Goal: Book appointment/travel/reservation

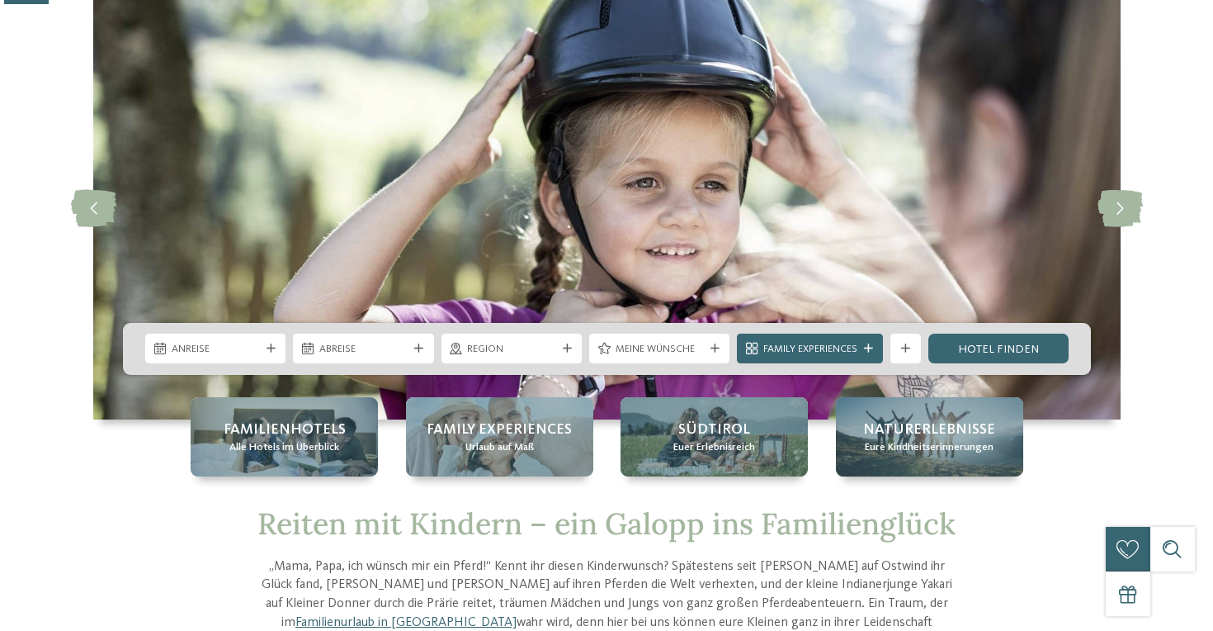
scroll to position [91, 0]
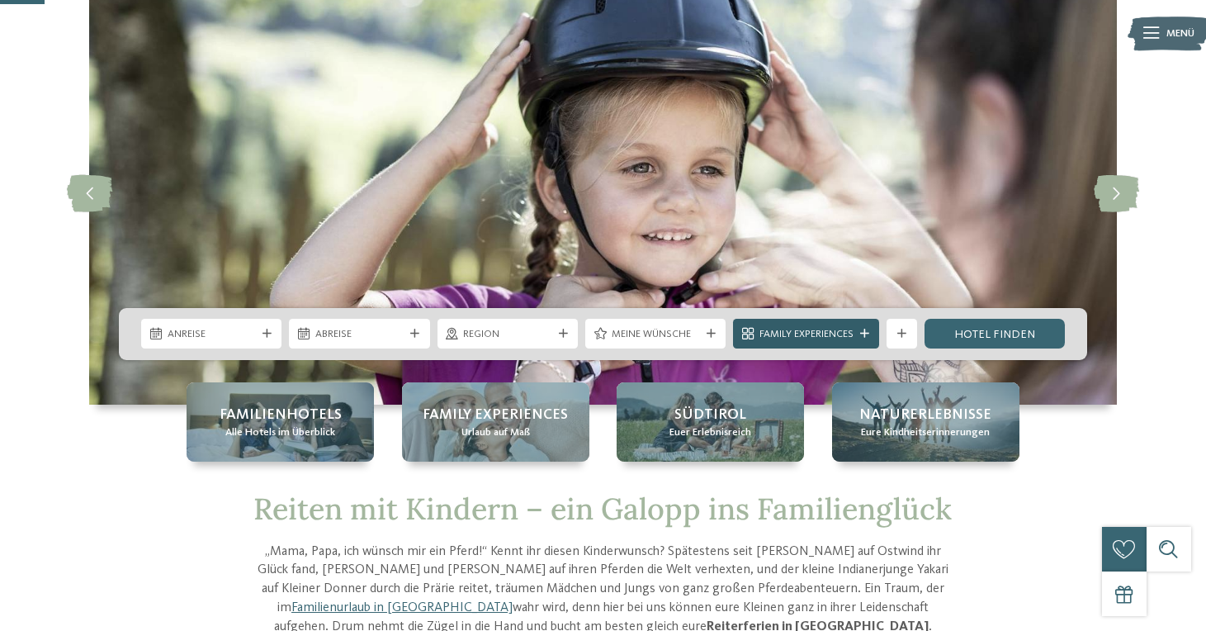
click at [830, 334] on span "Family Experiences" at bounding box center [806, 334] width 94 height 15
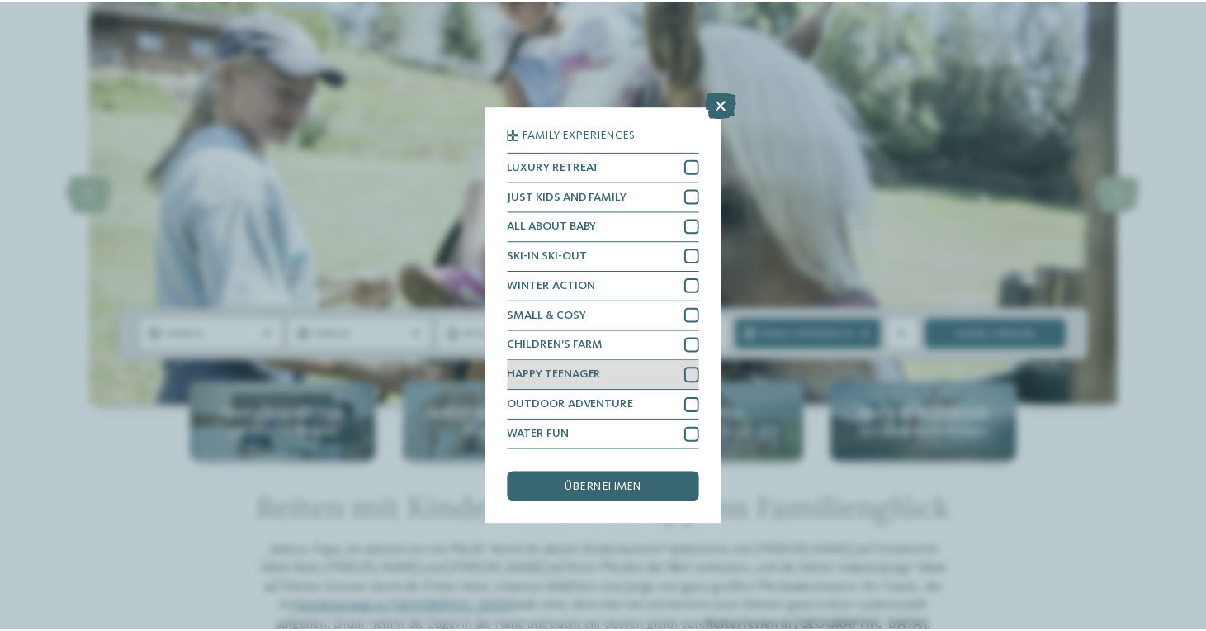
scroll to position [84, 0]
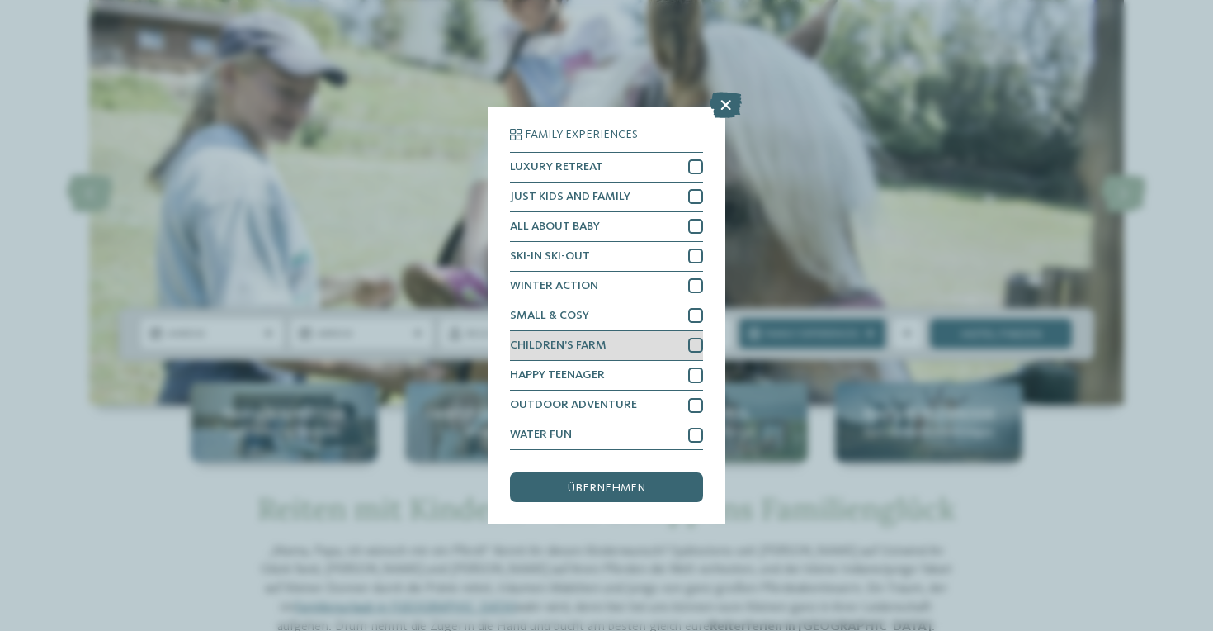
click at [607, 339] on span "CHILDREN’S FARM" at bounding box center [558, 345] width 97 height 12
click at [613, 482] on span "übernehmen" at bounding box center [607, 488] width 78 height 12
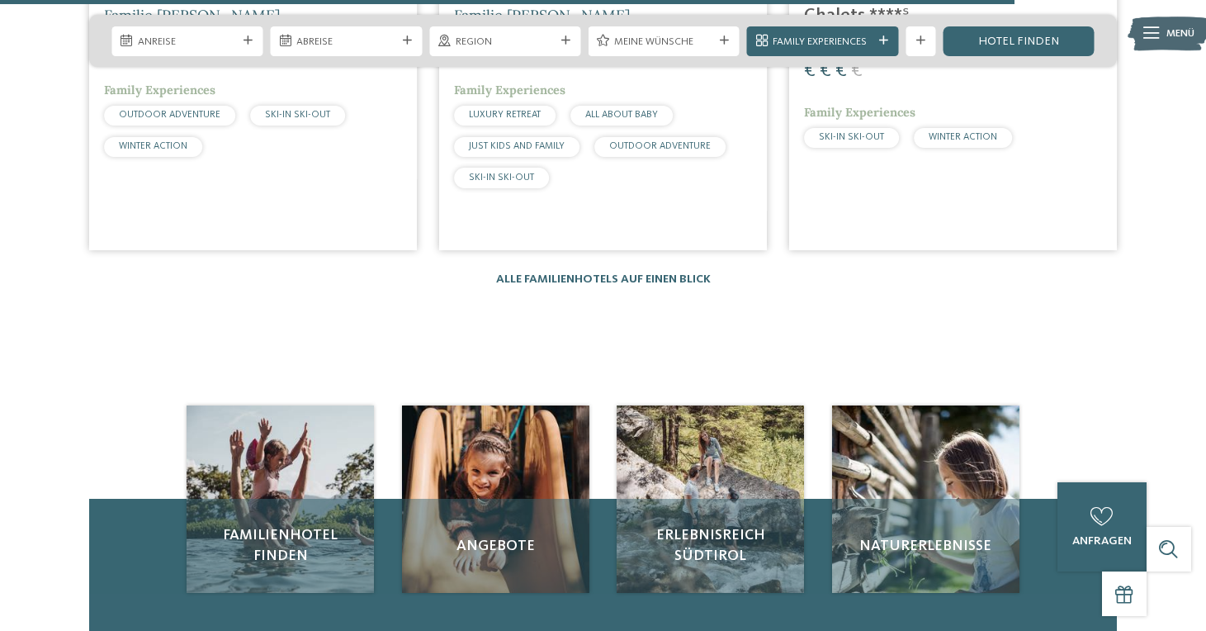
scroll to position [1926, 0]
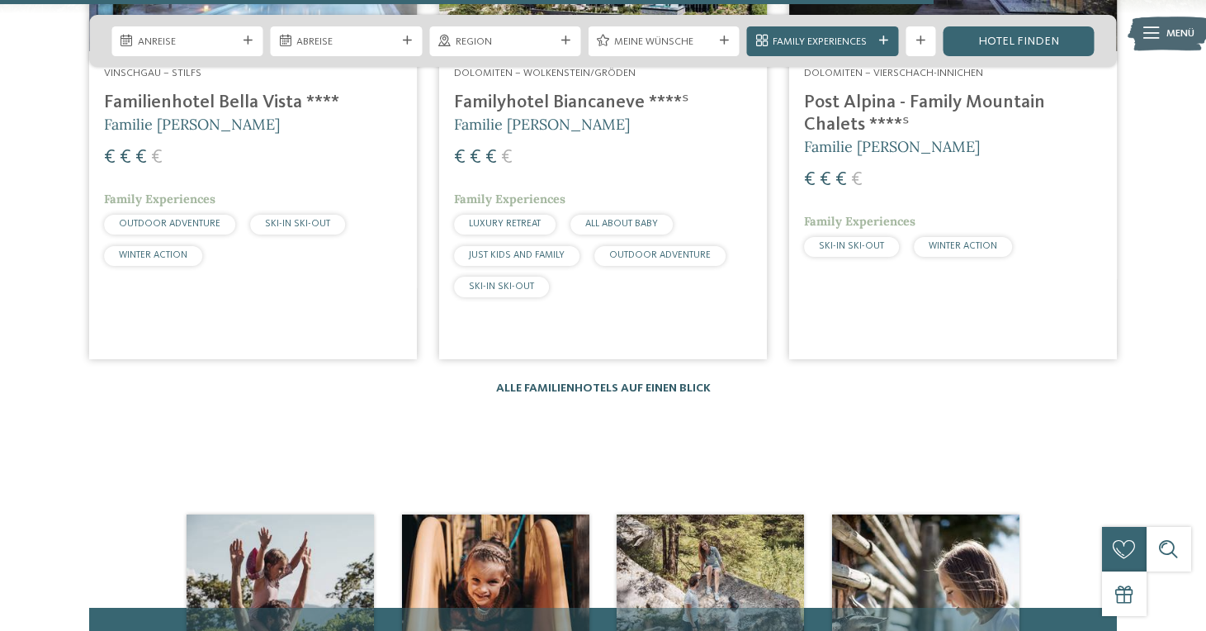
click at [652, 382] on link "Alle Familienhotels auf einen Blick" at bounding box center [603, 388] width 215 height 12
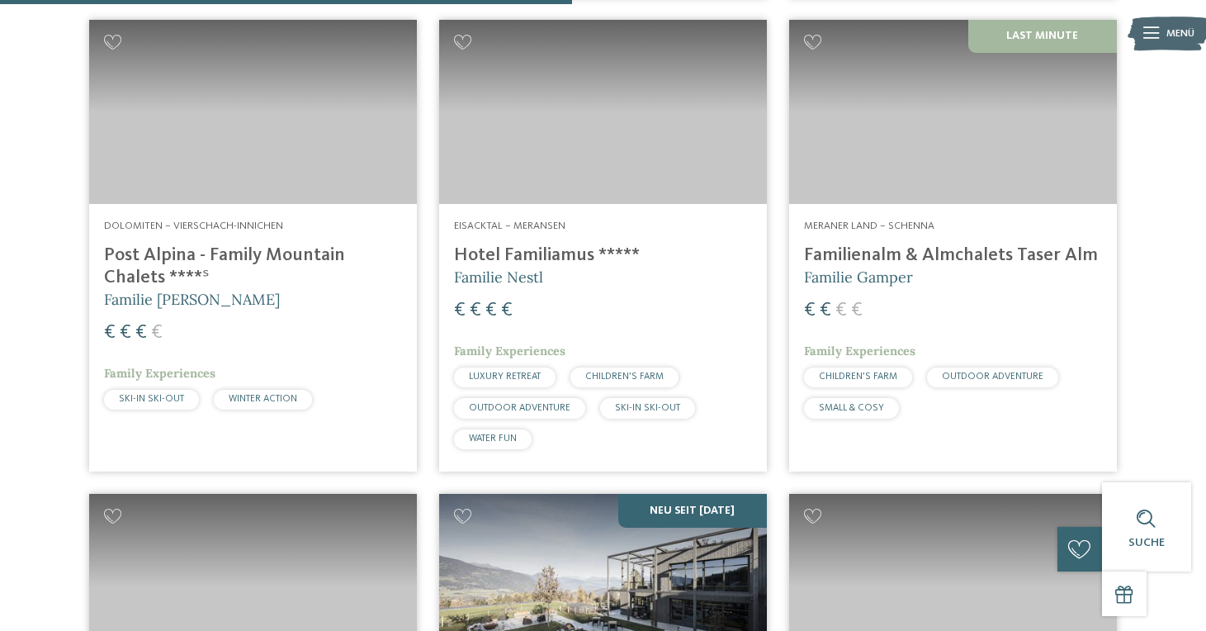
scroll to position [1500, 0]
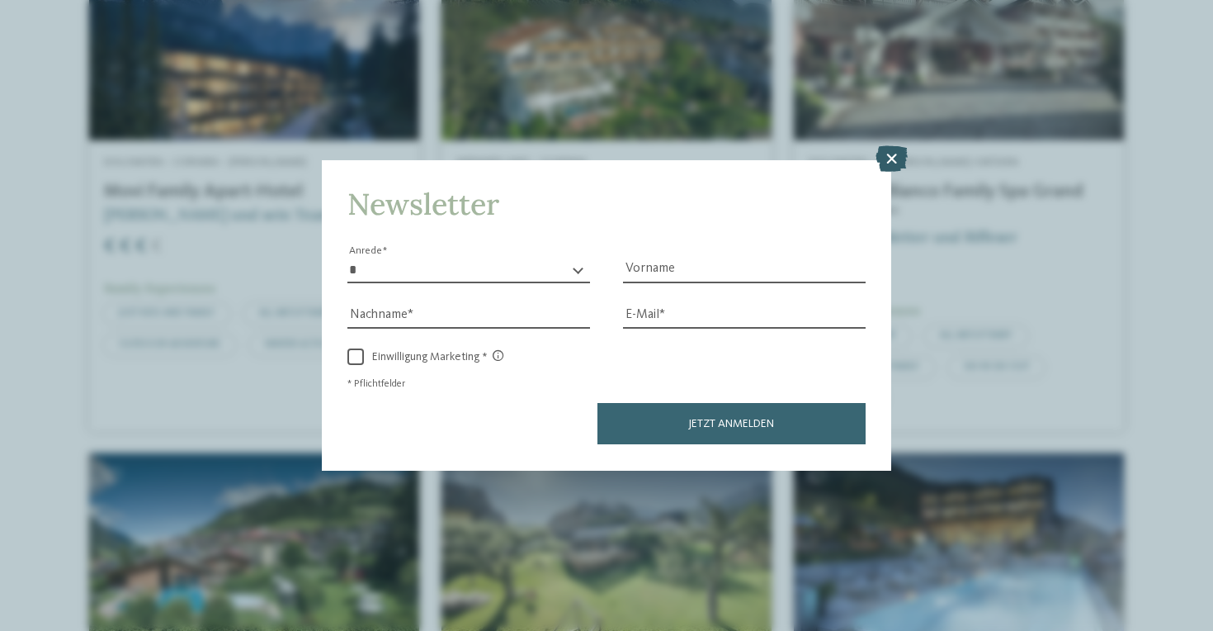
click at [894, 146] on icon at bounding box center [892, 159] width 32 height 26
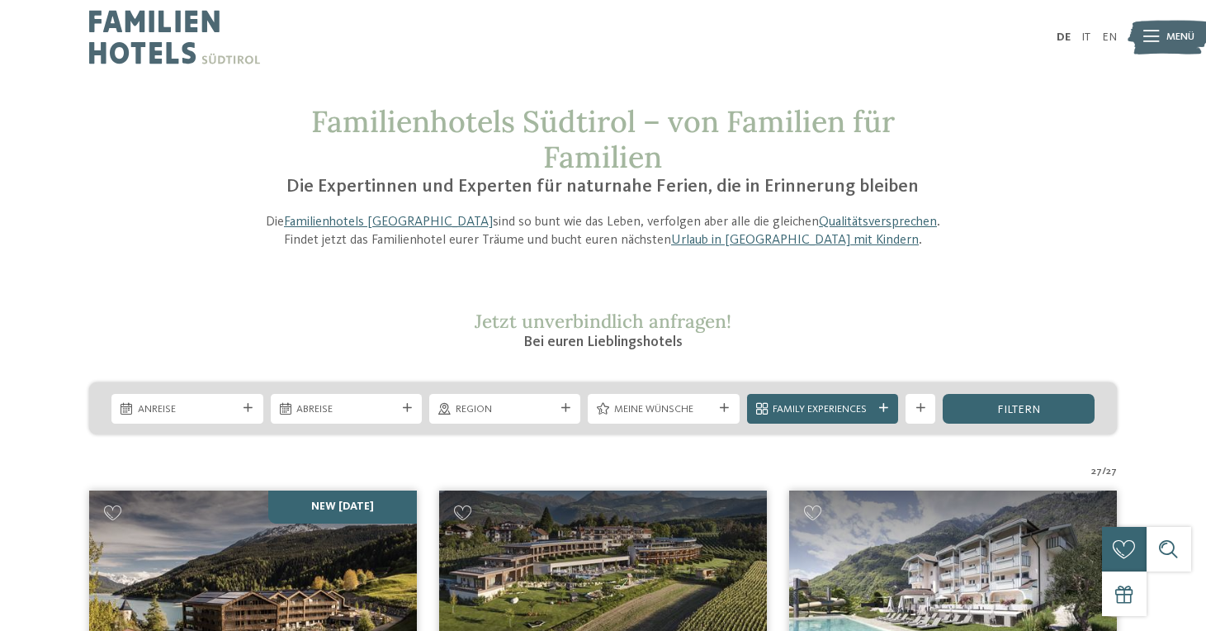
scroll to position [0, 0]
click at [159, 45] on img at bounding box center [174, 37] width 171 height 74
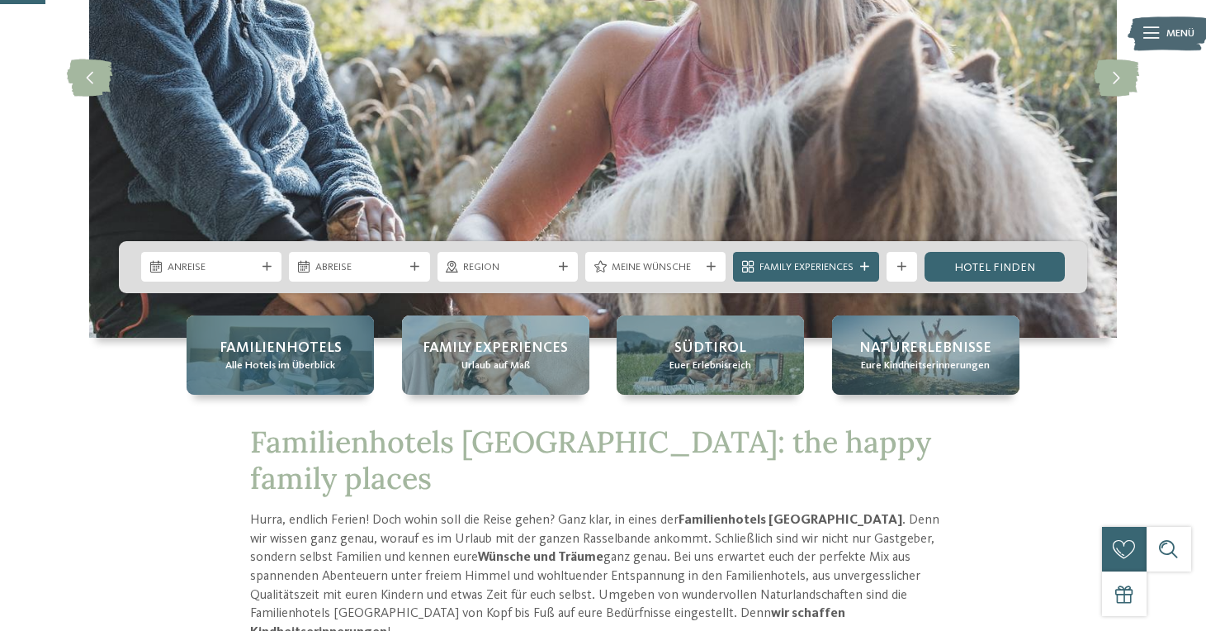
scroll to position [261, 0]
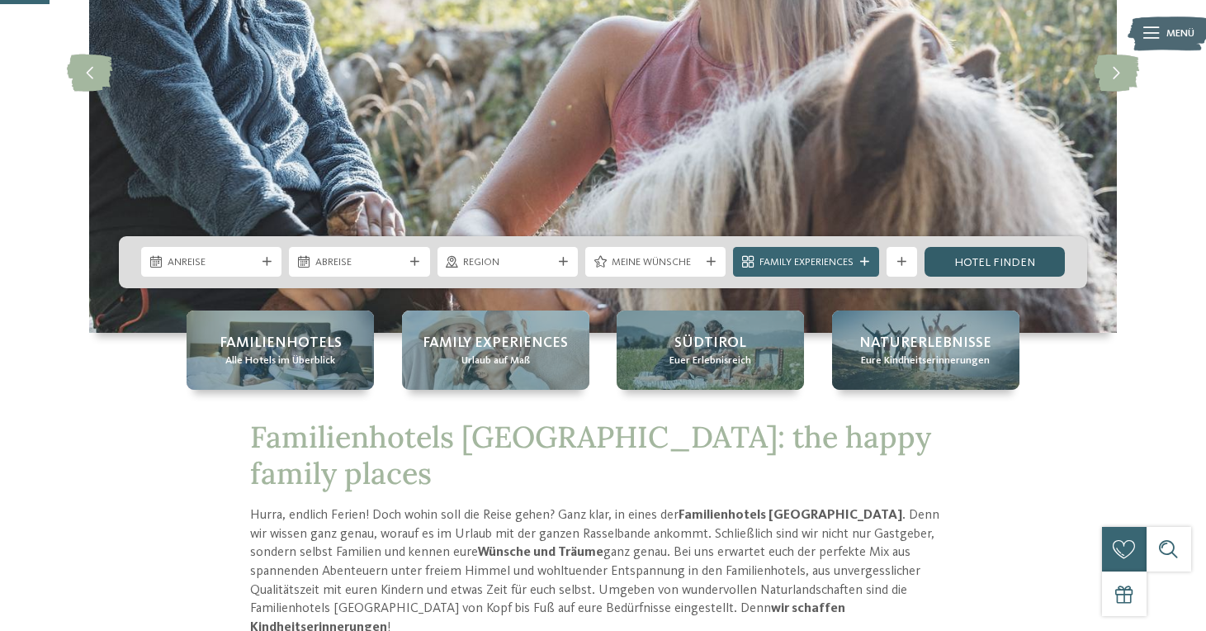
click at [1004, 262] on link "Hotel finden" at bounding box center [994, 262] width 140 height 30
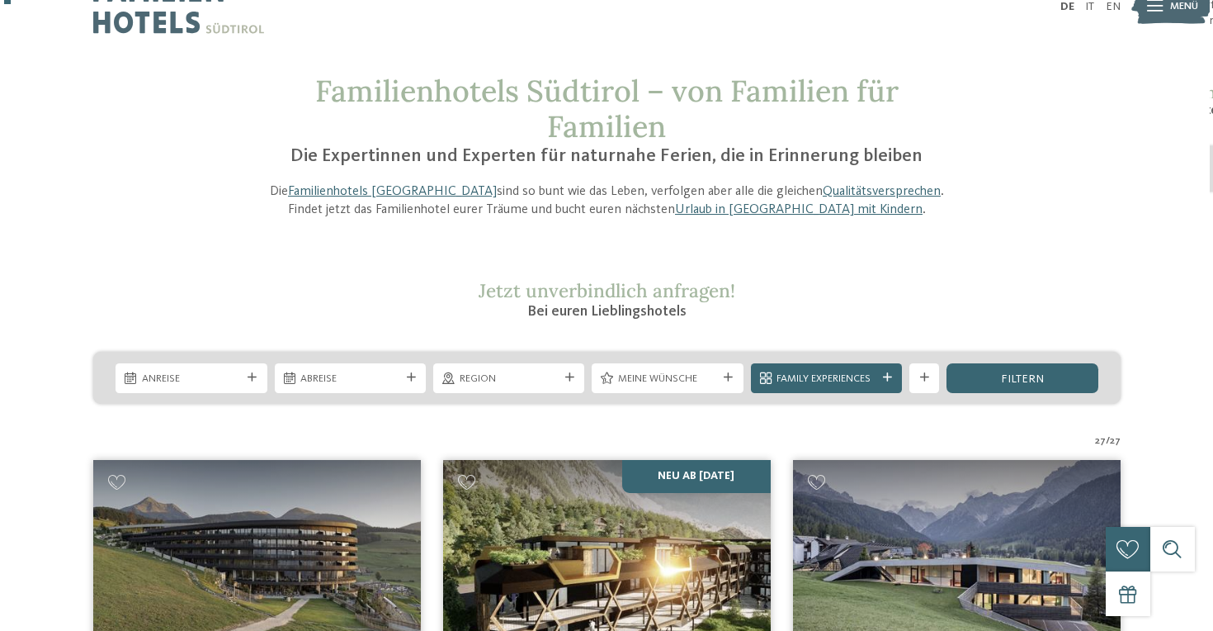
scroll to position [29, 0]
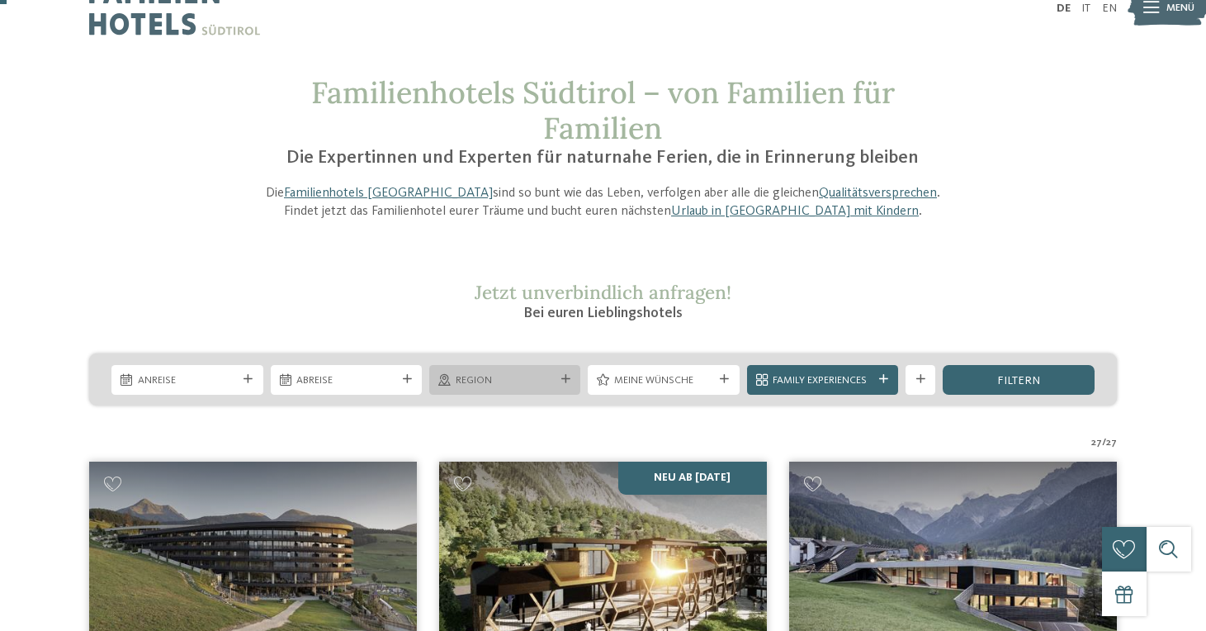
click at [492, 389] on div "Region" at bounding box center [504, 380] width 151 height 30
